Goal: Information Seeking & Learning: Learn about a topic

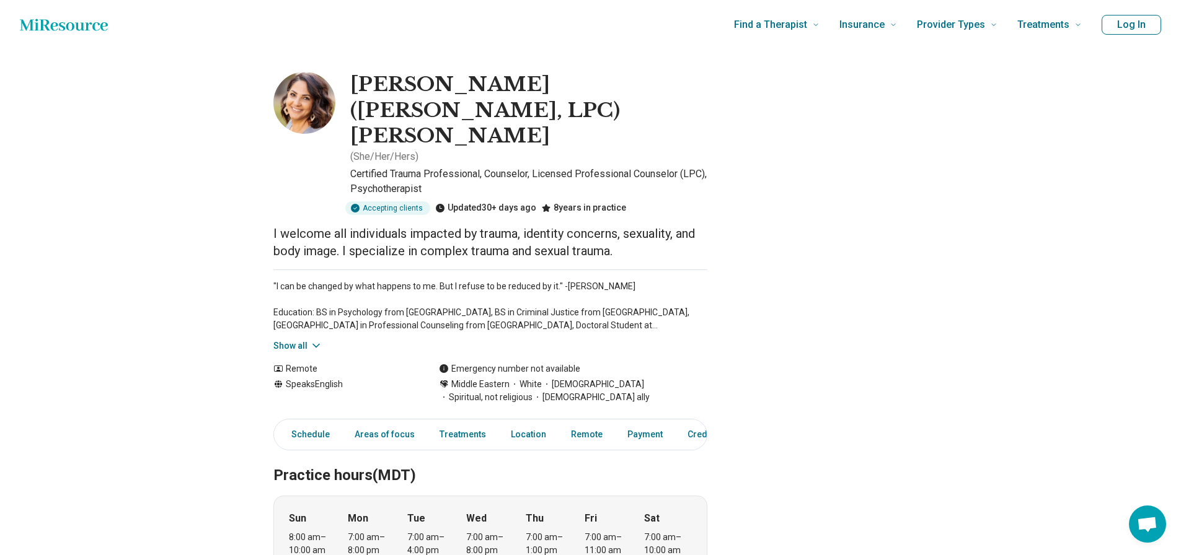
click at [670, 73] on h1 "[PERSON_NAME] ([PERSON_NAME], LPC) [PERSON_NAME]" at bounding box center [528, 110] width 357 height 77
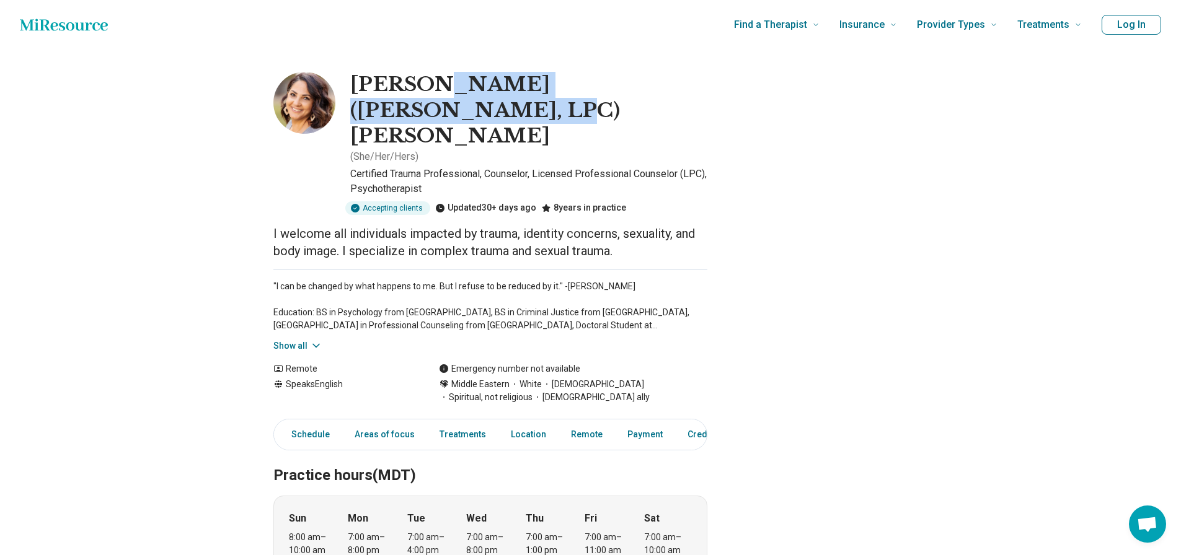
drag, startPoint x: 703, startPoint y: 81, endPoint x: 438, endPoint y: 73, distance: 265.4
click at [438, 73] on h1 "[PERSON_NAME] ([PERSON_NAME], LPC) [PERSON_NAME]" at bounding box center [528, 110] width 357 height 77
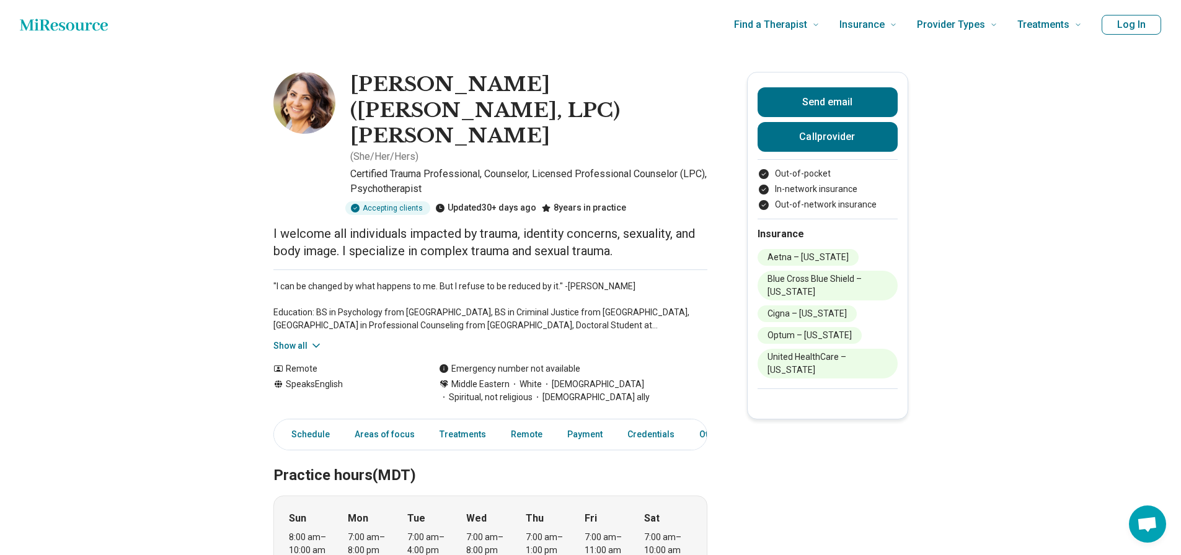
click at [707, 270] on div ""I can be changed by what happens to me. But I refuse to be reduced by it." -[P…" at bounding box center [490, 311] width 434 height 83
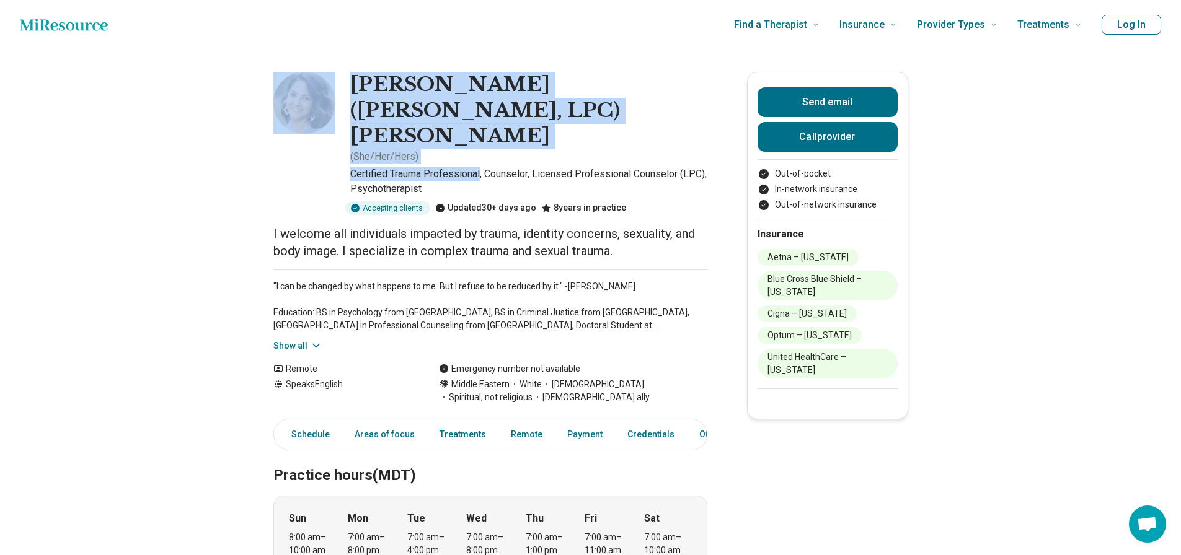
drag, startPoint x: 485, startPoint y: 149, endPoint x: 323, endPoint y: 146, distance: 161.8
click at [323, 146] on div "[PERSON_NAME] ([PERSON_NAME], LPC) [PERSON_NAME] ( She/Her/Hers ) Certified Tra…" at bounding box center [490, 143] width 434 height 143
click at [371, 167] on p "Certified Trauma Professional, Counselor, Licensed Professional Counselor (LPC)…" at bounding box center [528, 182] width 357 height 30
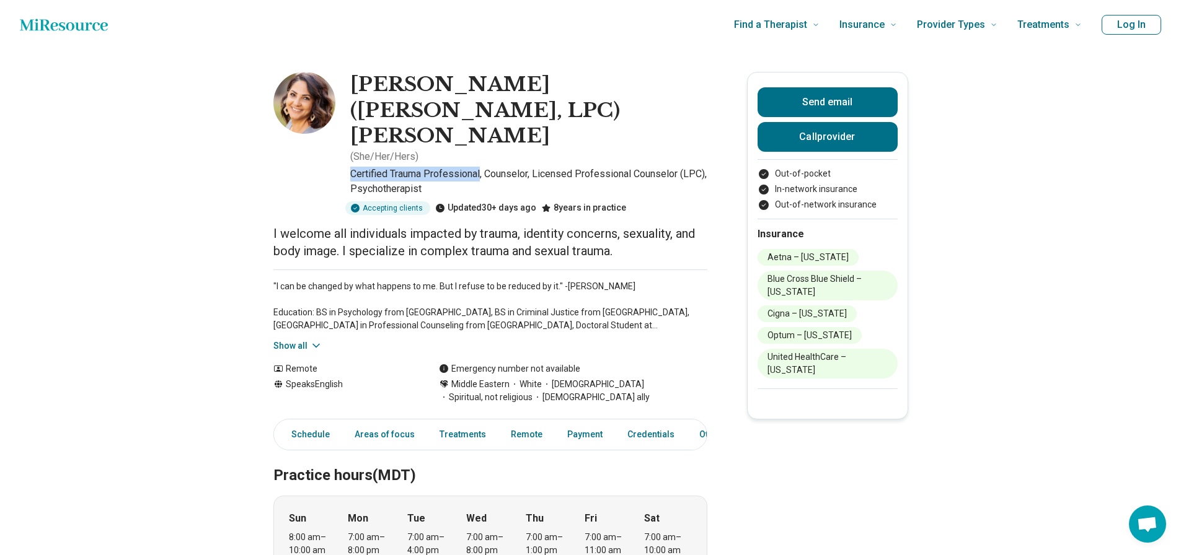
drag, startPoint x: 355, startPoint y: 149, endPoint x: 485, endPoint y: 151, distance: 130.8
click at [485, 167] on p "Certified Trauma Professional, Counselor, Licensed Professional Counselor (LPC)…" at bounding box center [528, 182] width 357 height 30
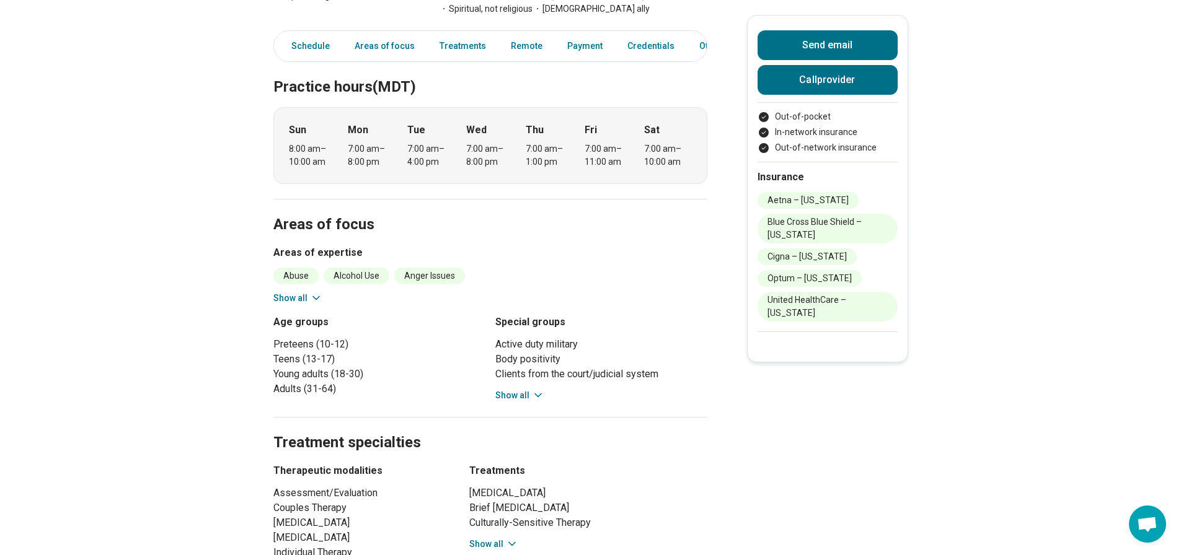
scroll to position [434, 0]
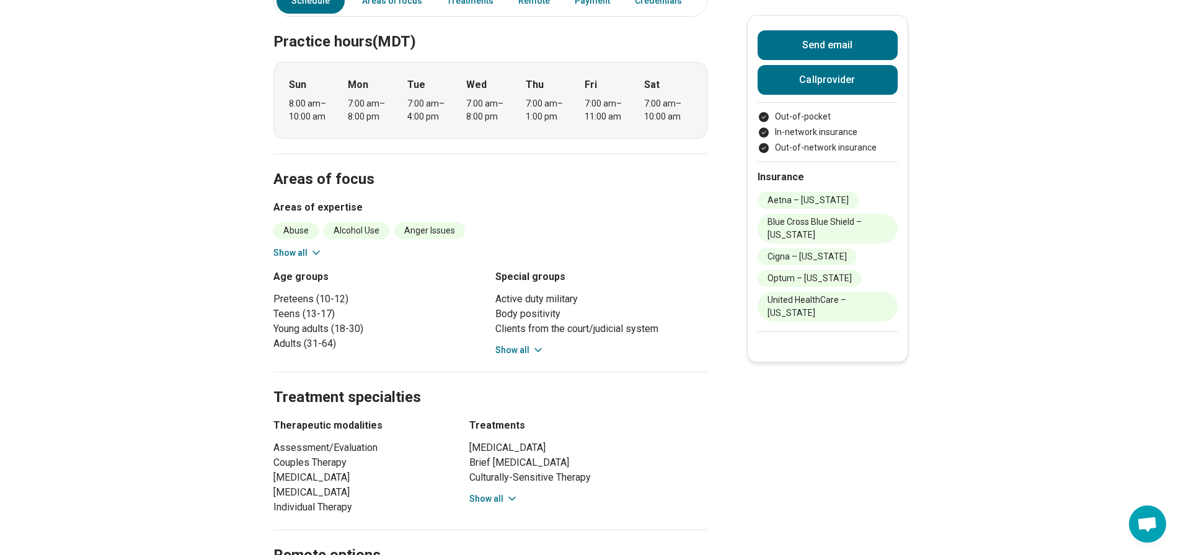
click at [490, 493] on button "Show all" at bounding box center [493, 499] width 49 height 13
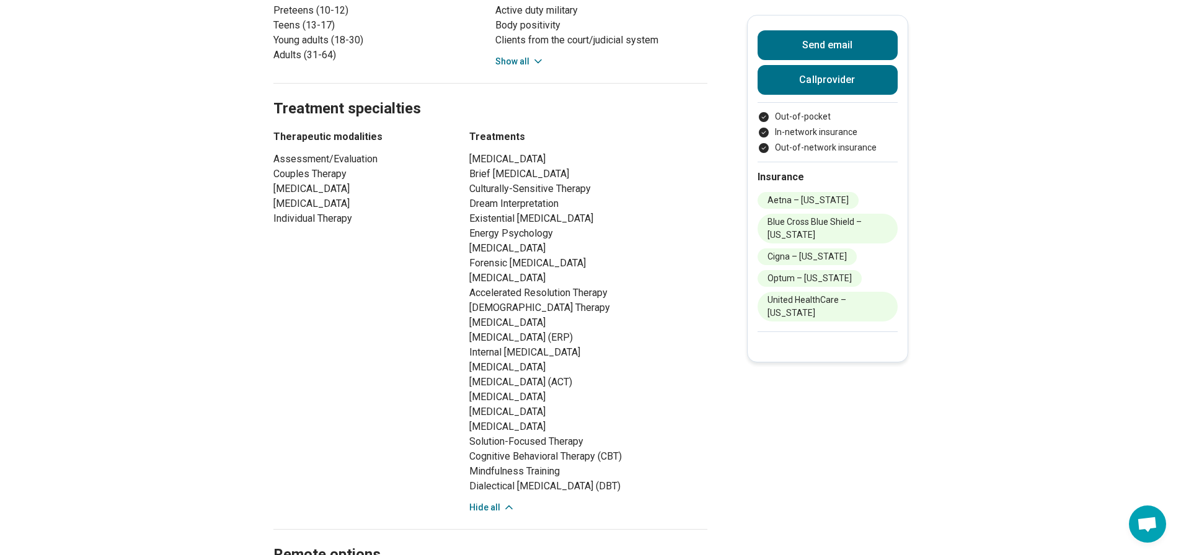
scroll to position [744, 0]
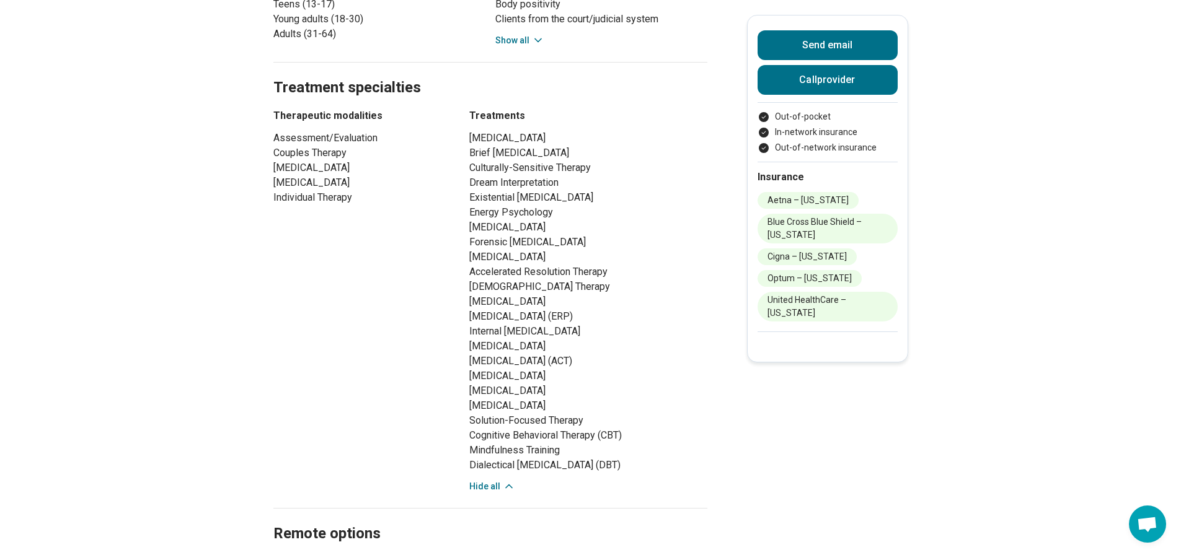
drag, startPoint x: 470, startPoint y: 374, endPoint x: 693, endPoint y: 377, distance: 223.1
click at [693, 377] on div "Therapeutic modalities Assessment/Evaluation Couples Therapy [MEDICAL_DATA] [ME…" at bounding box center [490, 300] width 434 height 385
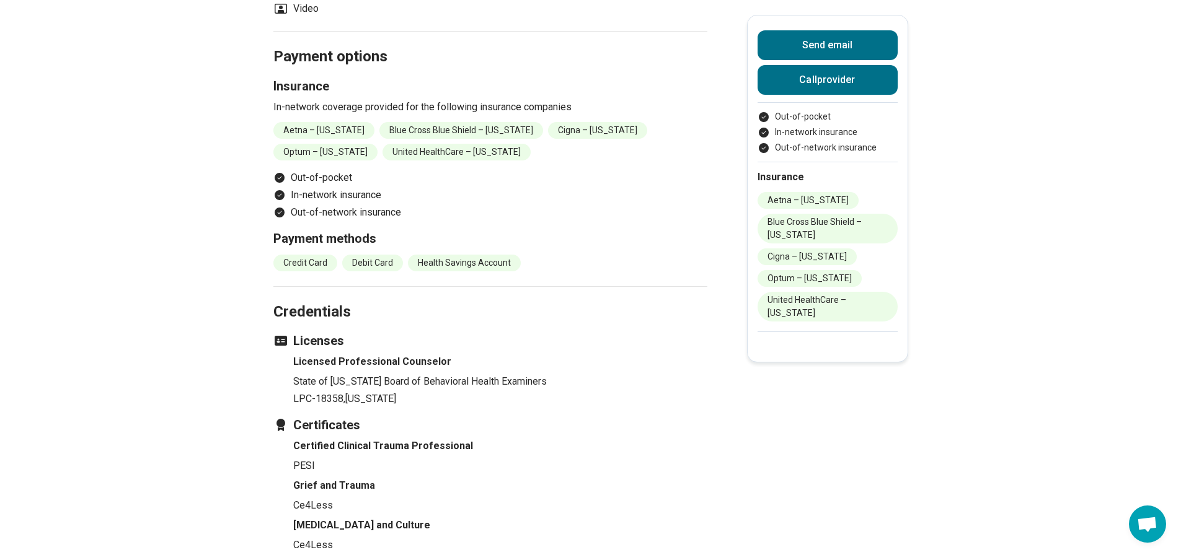
scroll to position [1301, 0]
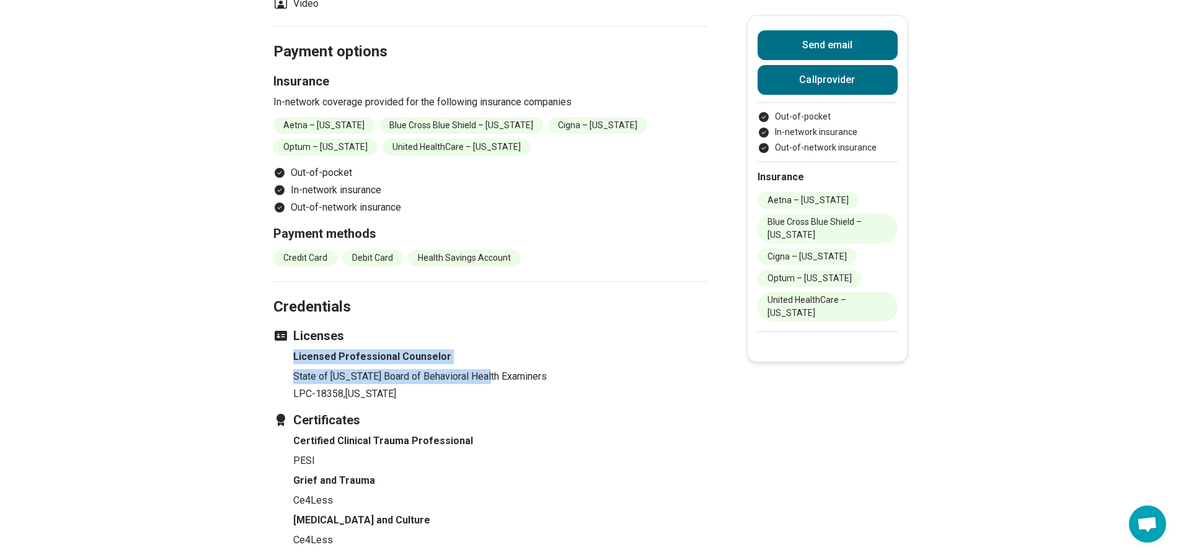
drag, startPoint x: 298, startPoint y: 329, endPoint x: 492, endPoint y: 346, distance: 194.7
click at [492, 350] on li "Licensed Professional Counselor State of [US_STATE] Board of Behavioral Health …" at bounding box center [500, 376] width 414 height 52
click at [632, 454] on p "PESI" at bounding box center [500, 461] width 414 height 15
drag, startPoint x: 397, startPoint y: 368, endPoint x: 260, endPoint y: 355, distance: 137.6
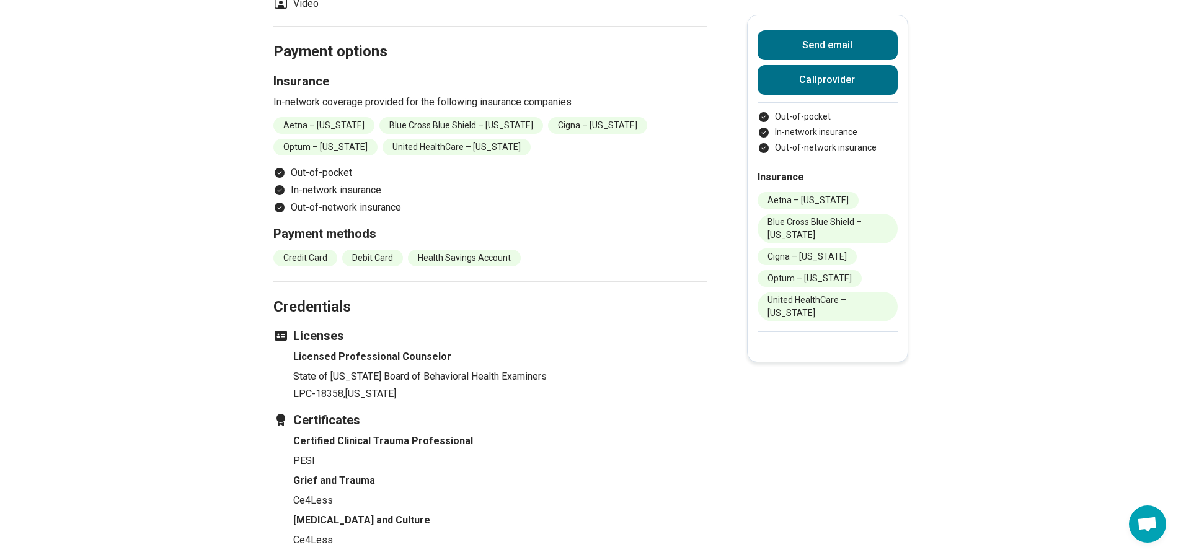
click at [385, 412] on h3 "Certificates" at bounding box center [490, 420] width 434 height 17
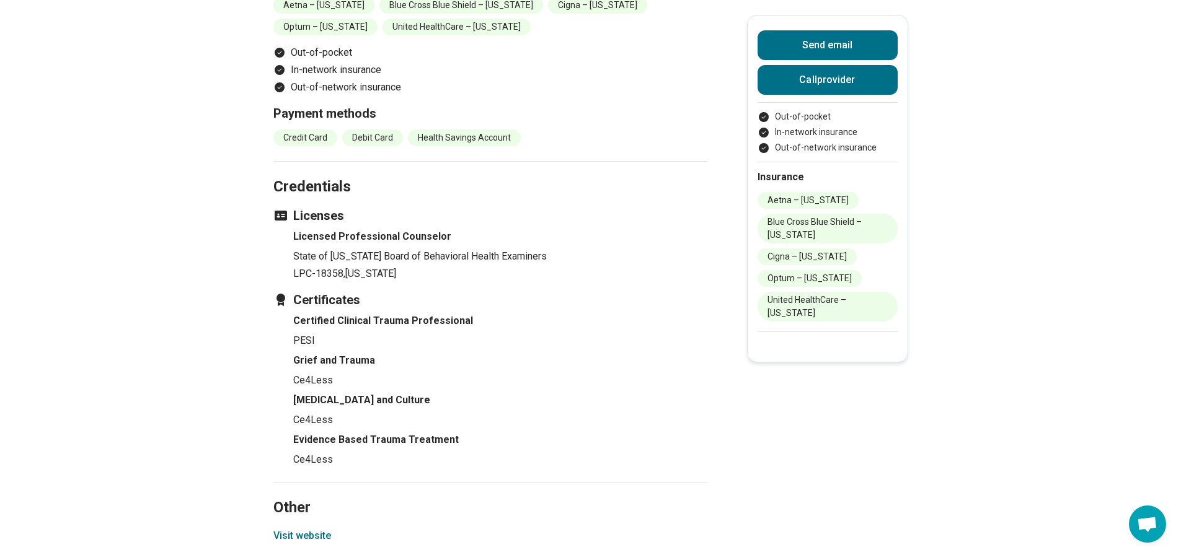
scroll to position [1425, 0]
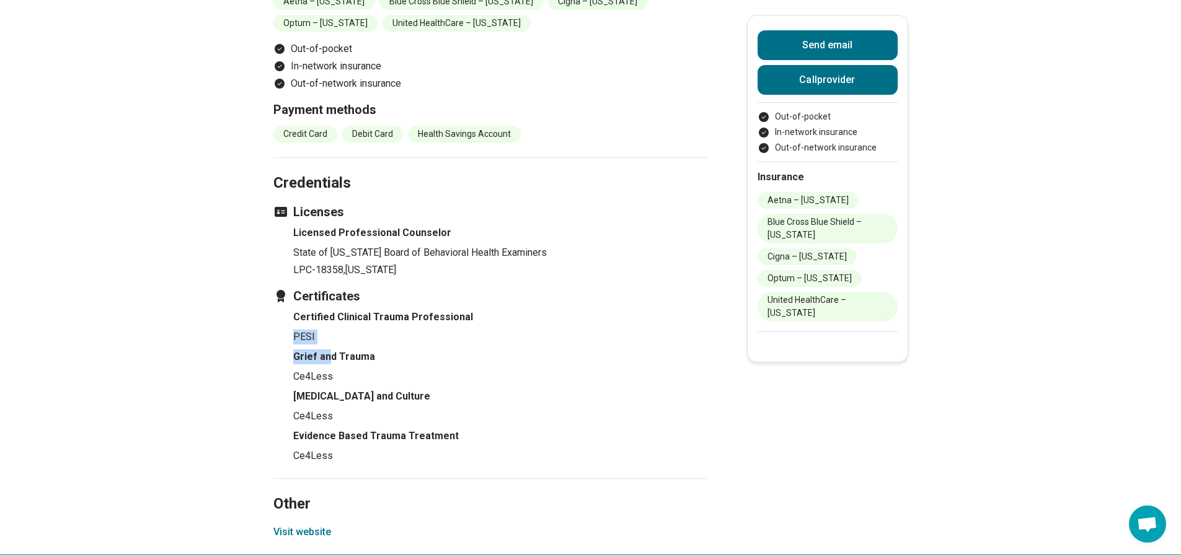
drag, startPoint x: 330, startPoint y: 320, endPoint x: 288, endPoint y: 314, distance: 42.6
click at [288, 314] on ul "Certified Clinical Trauma Professional PESI Grief and Trauma Ce4Less [MEDICAL_D…" at bounding box center [490, 387] width 434 height 154
click at [380, 330] on p "PESI" at bounding box center [500, 337] width 414 height 15
drag, startPoint x: 338, startPoint y: 312, endPoint x: 323, endPoint y: 325, distance: 19.8
click at [323, 325] on ul "Certified Clinical Trauma Professional PESI Grief and Trauma Ce4Less [MEDICAL_D…" at bounding box center [490, 387] width 434 height 154
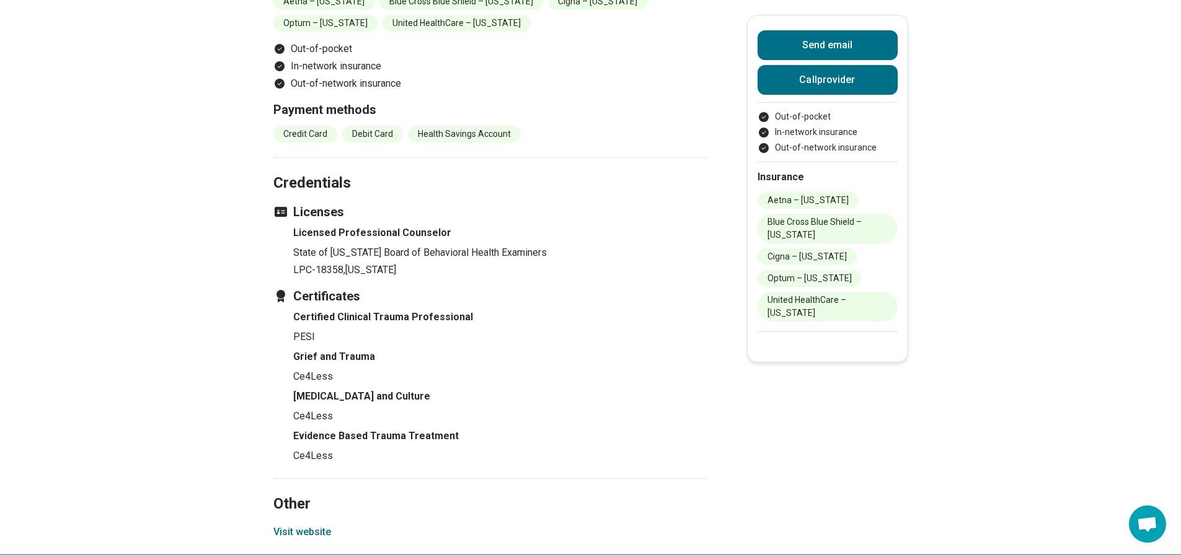
click at [415, 399] on ul "Certified Clinical Trauma Professional PESI Grief and Trauma Ce4Less [MEDICAL_D…" at bounding box center [490, 387] width 434 height 154
drag, startPoint x: 474, startPoint y: 415, endPoint x: 279, endPoint y: 409, distance: 195.3
click at [279, 409] on ul "Certified Clinical Trauma Professional PESI Grief and Trauma Ce4Less [MEDICAL_D…" at bounding box center [490, 387] width 434 height 154
drag, startPoint x: 344, startPoint y: 432, endPoint x: 301, endPoint y: 433, distance: 42.8
click at [301, 449] on p "Ce4Less" at bounding box center [500, 456] width 414 height 15
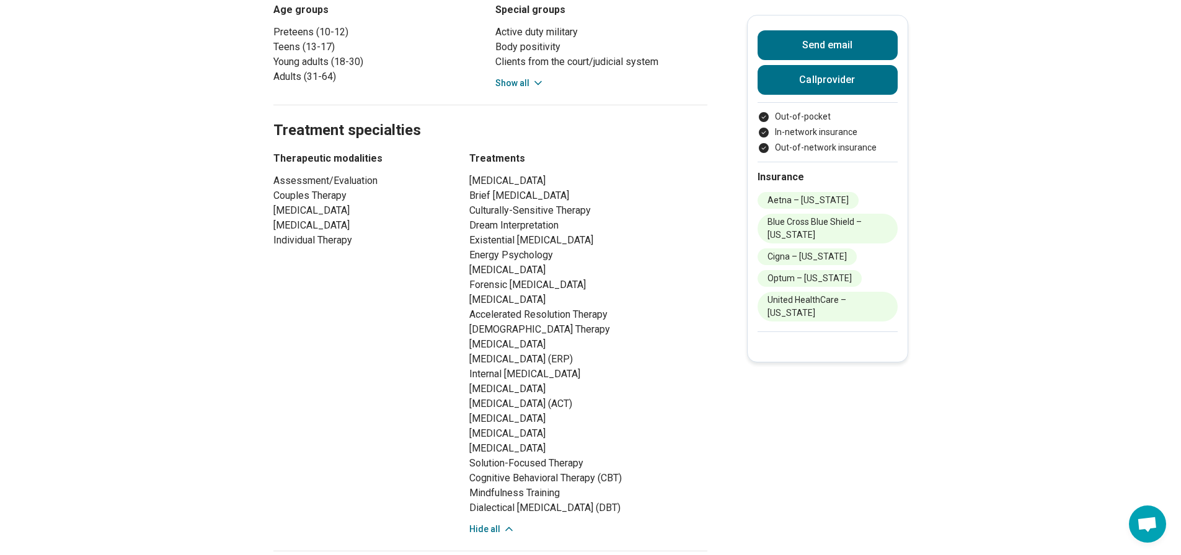
scroll to position [372, 0]
